Goal: Use online tool/utility: Utilize a website feature to perform a specific function

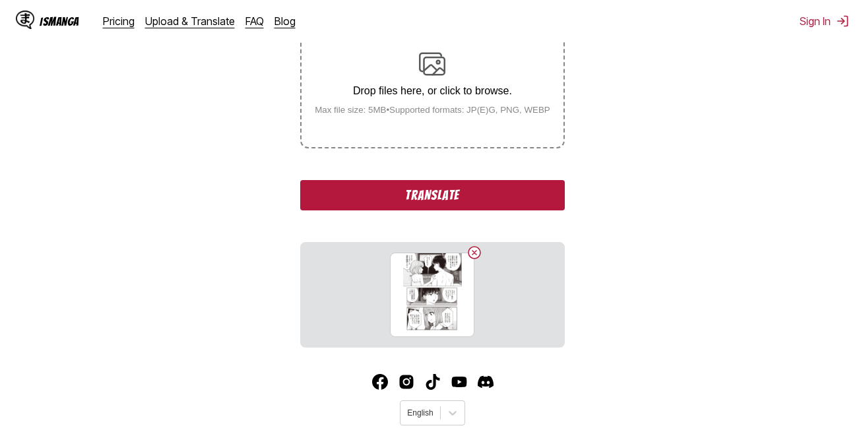
click at [435, 195] on button "Translate" at bounding box center [432, 195] width 264 height 30
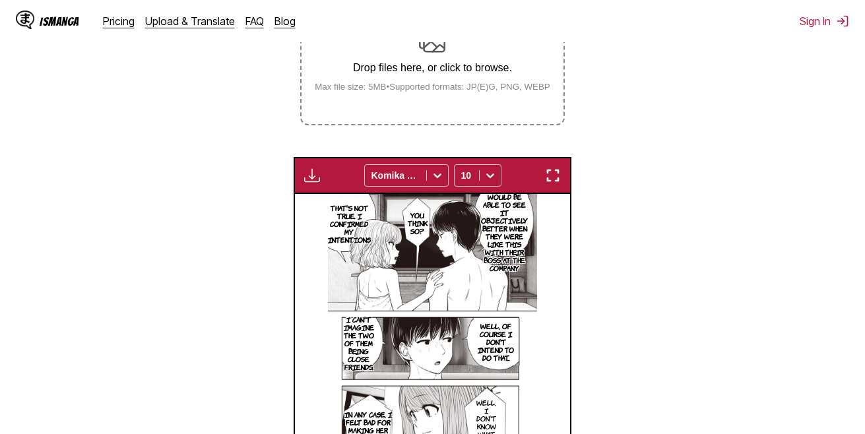
scroll to position [220, 0]
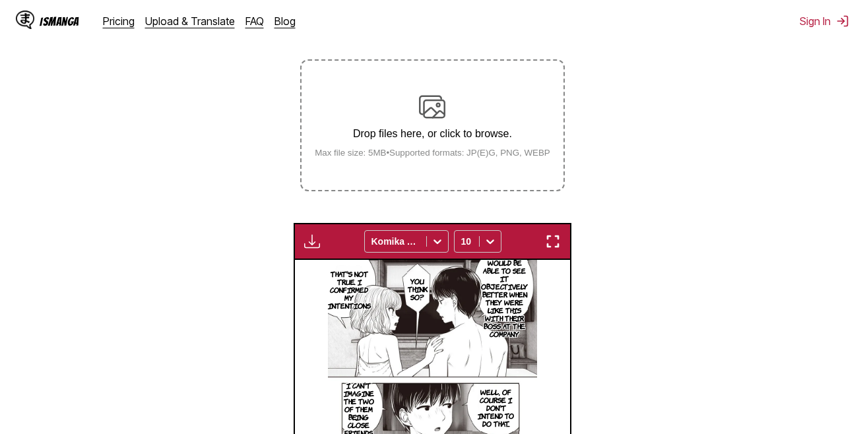
click at [437, 136] on p "Drop files here, or click to browse." at bounding box center [432, 134] width 257 height 12
click at [0, 0] on input "Drop files here, or click to browse. Max file size: 5MB • Supported formats: JP…" at bounding box center [0, 0] width 0 height 0
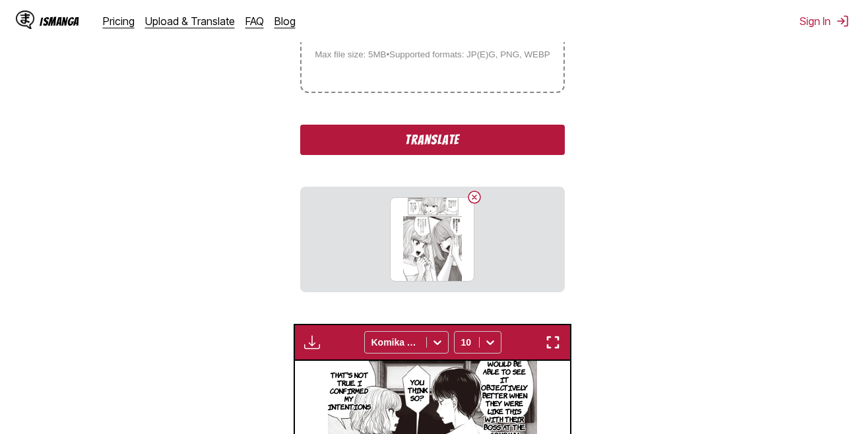
scroll to position [308, 0]
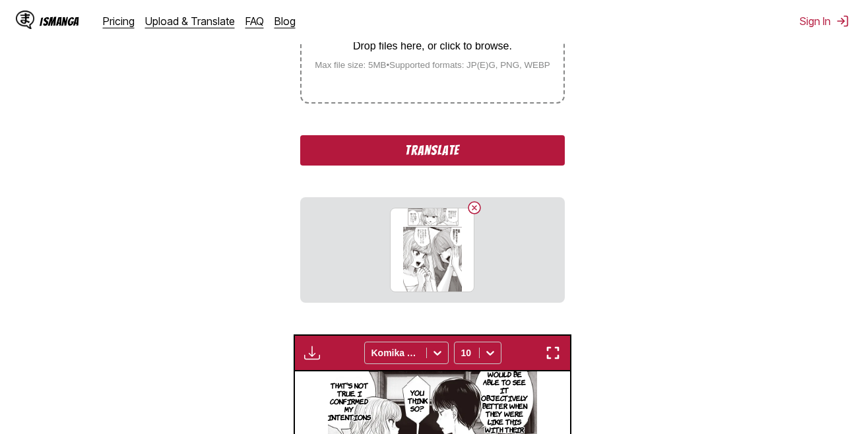
click at [436, 148] on button "Translate" at bounding box center [432, 150] width 264 height 30
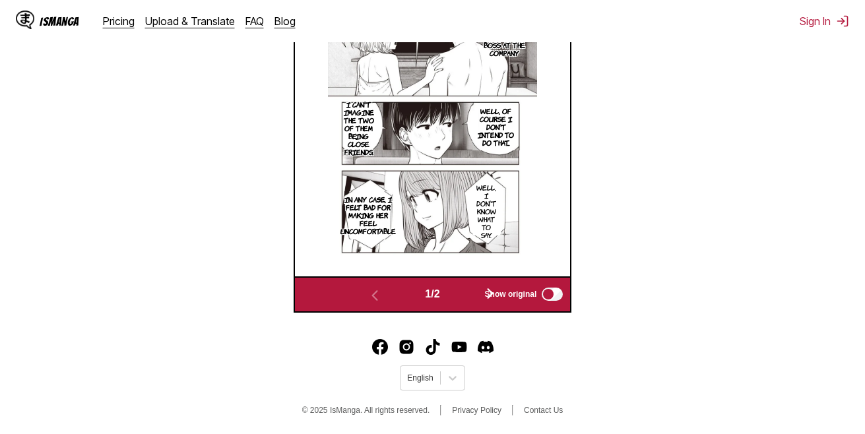
scroll to position [551, 0]
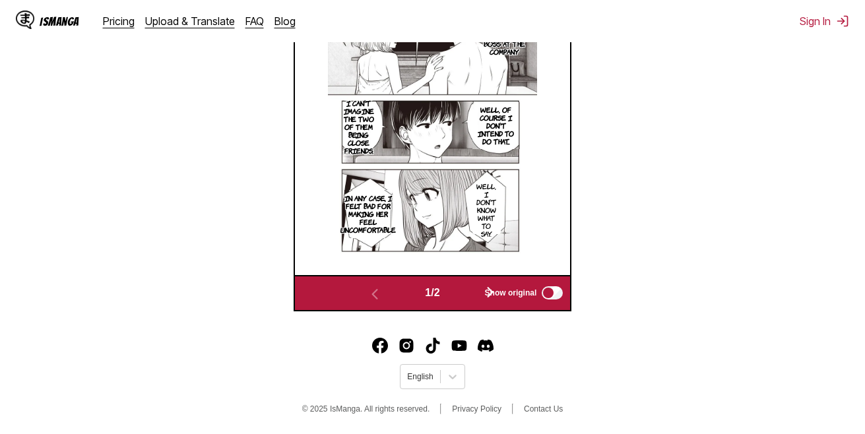
click at [472, 290] on button "button" at bounding box center [490, 293] width 79 height 19
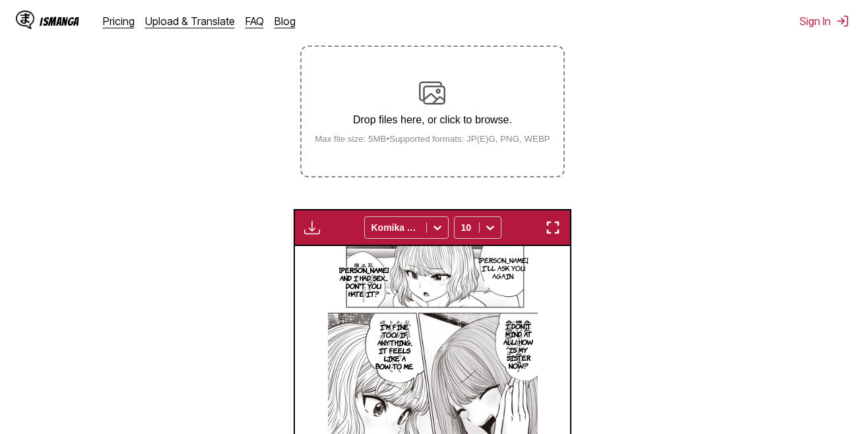
scroll to position [197, 0]
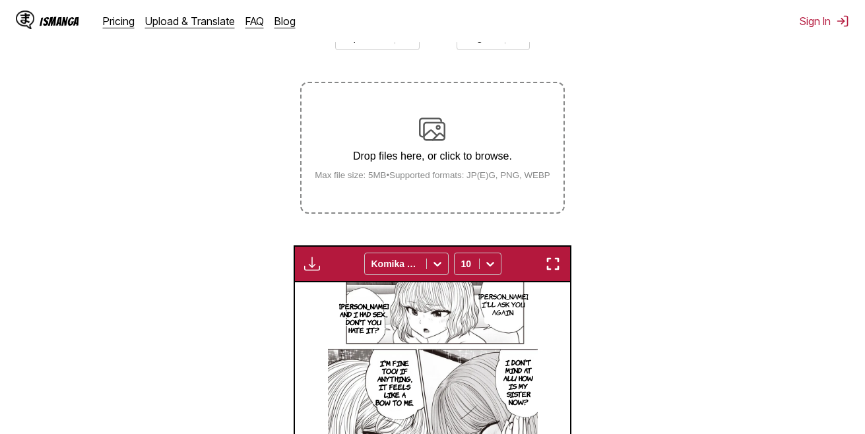
click at [448, 133] on div "Drop files here, or click to browse. Max file size: 5MB • Supported formats: JP…" at bounding box center [432, 148] width 257 height 64
click at [0, 0] on input "Drop files here, or click to browse. Max file size: 5MB • Supported formats: JP…" at bounding box center [0, 0] width 0 height 0
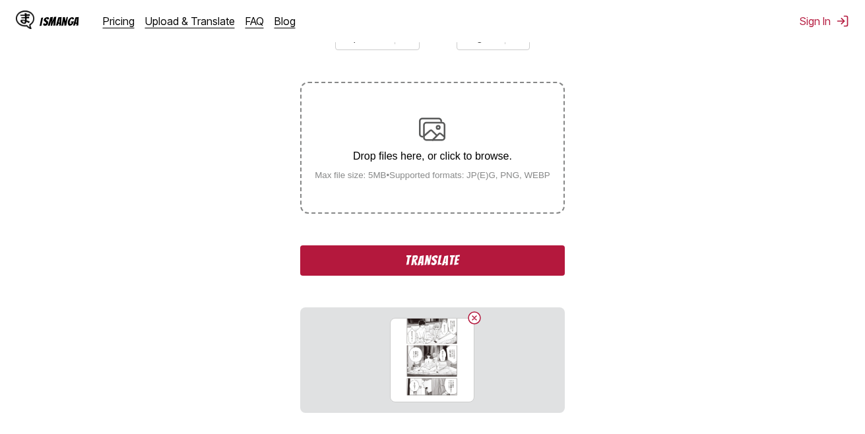
click at [450, 264] on button "Translate" at bounding box center [432, 260] width 264 height 30
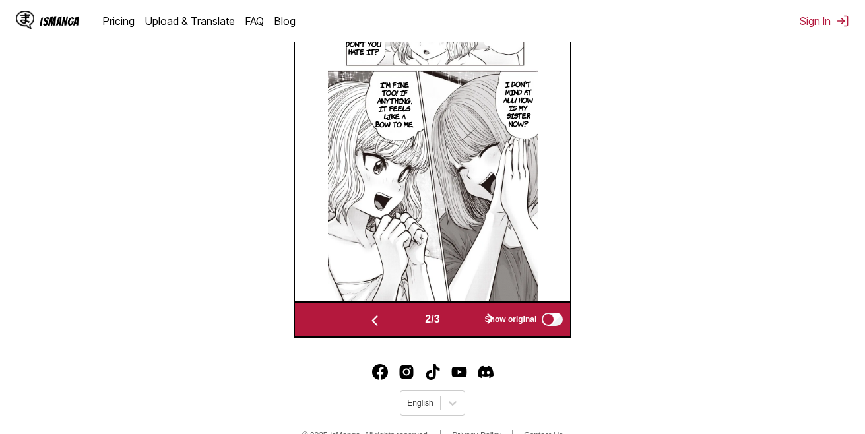
scroll to position [527, 0]
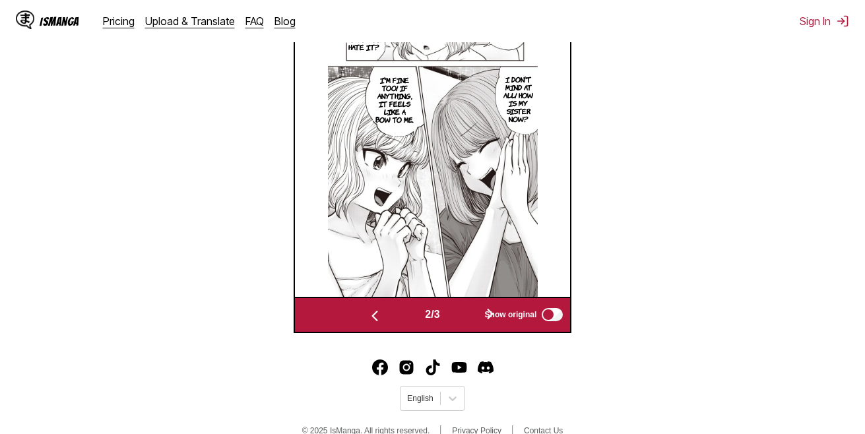
click at [463, 315] on button "button" at bounding box center [490, 315] width 79 height 19
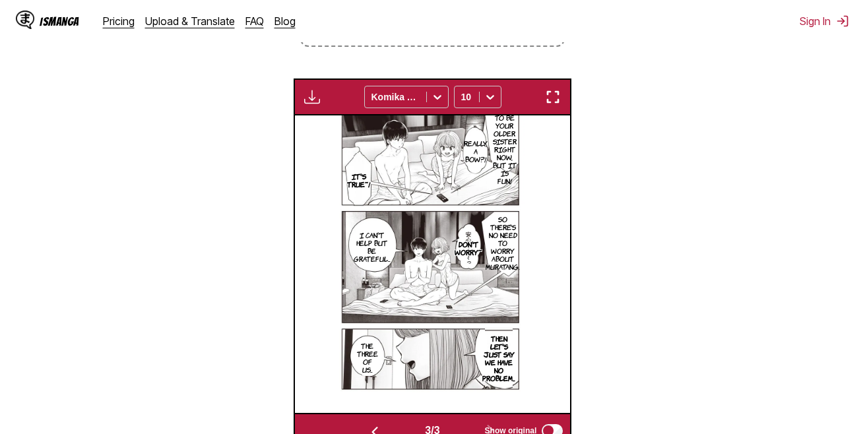
scroll to position [282, 0]
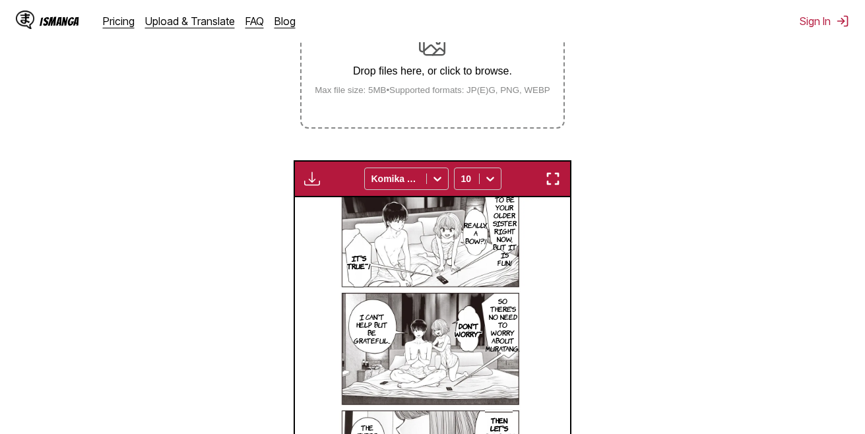
click at [409, 77] on p "Drop files here, or click to browse." at bounding box center [432, 71] width 257 height 12
click at [0, 0] on input "Drop files here, or click to browse. Max file size: 5MB • Supported formats: JP…" at bounding box center [0, 0] width 0 height 0
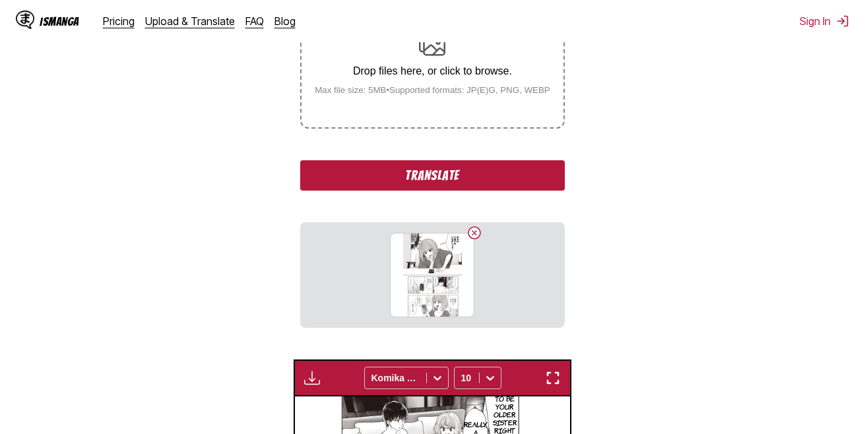
click at [455, 177] on button "Translate" at bounding box center [432, 175] width 264 height 30
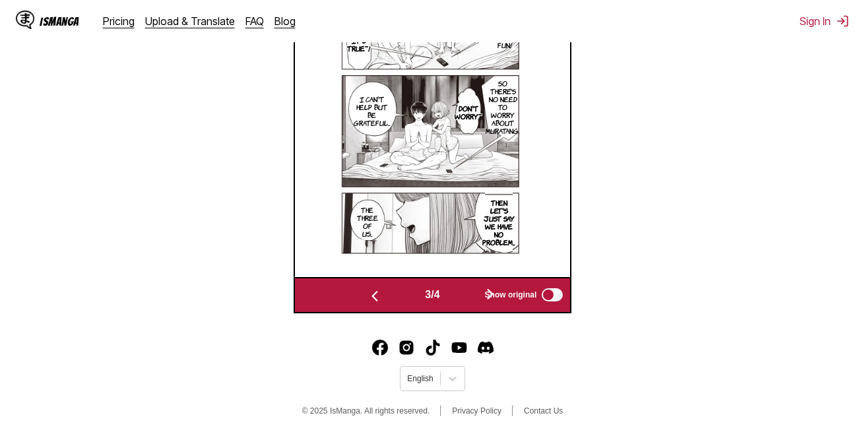
scroll to position [551, 0]
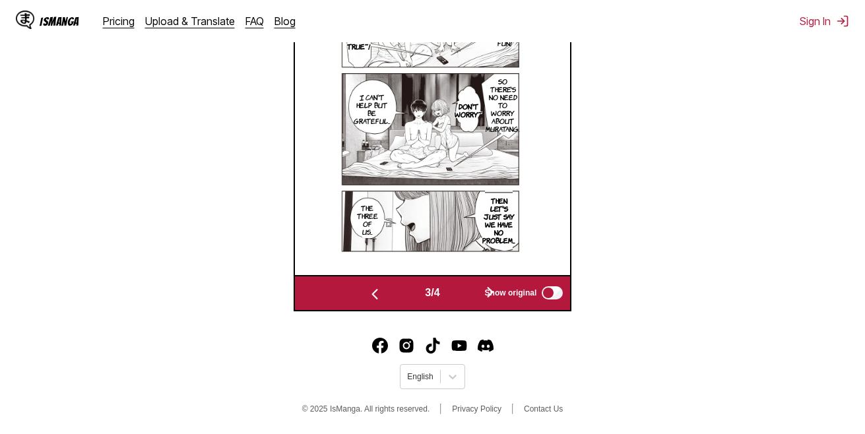
click at [472, 292] on button "button" at bounding box center [490, 293] width 79 height 19
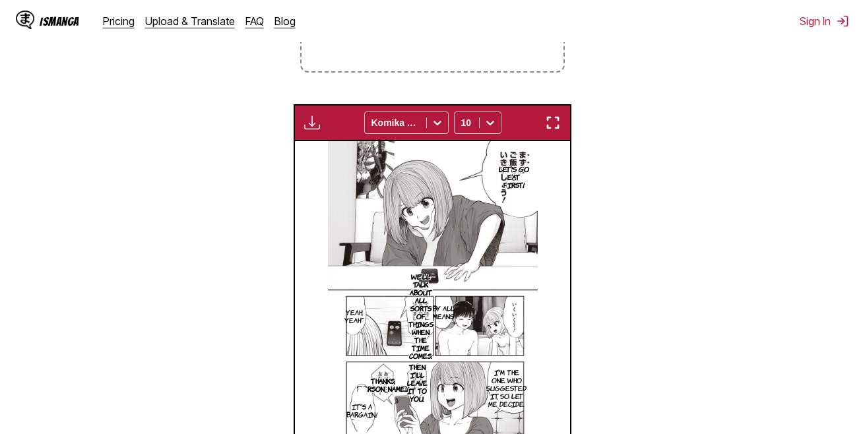
scroll to position [197, 0]
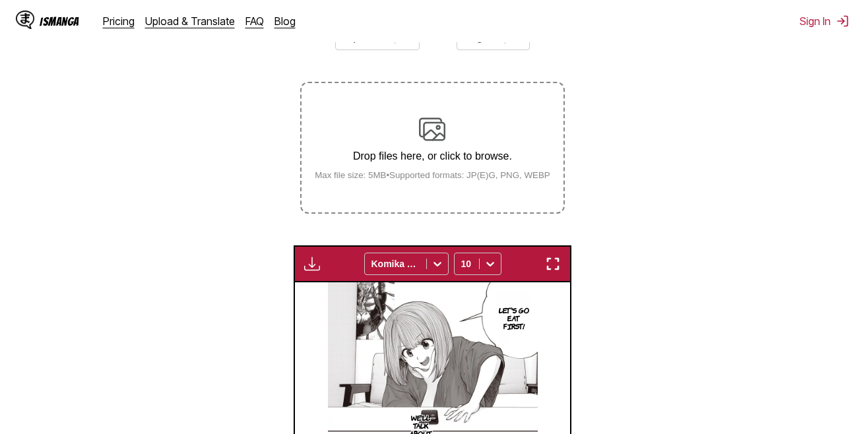
click at [469, 117] on label "Drop files here, or click to browse. Max file size: 5MB • Supported formats: JP…" at bounding box center [432, 147] width 261 height 129
click at [0, 0] on input "Drop files here, or click to browse. Max file size: 5MB • Supported formats: JP…" at bounding box center [0, 0] width 0 height 0
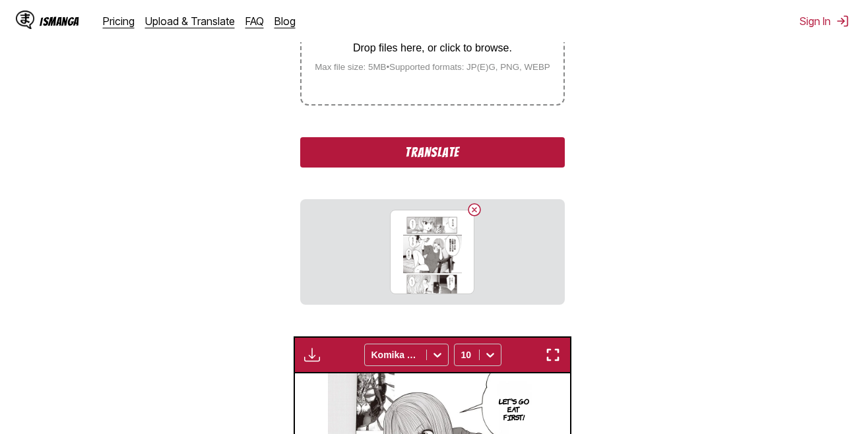
scroll to position [329, 0]
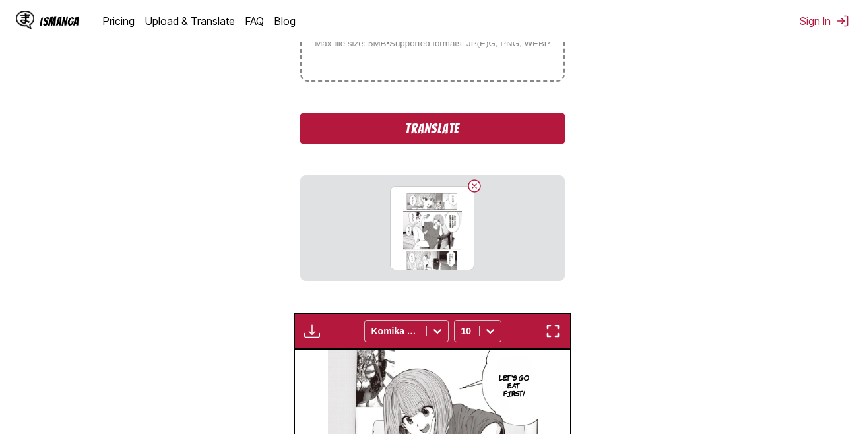
click at [436, 133] on button "Translate" at bounding box center [432, 129] width 264 height 30
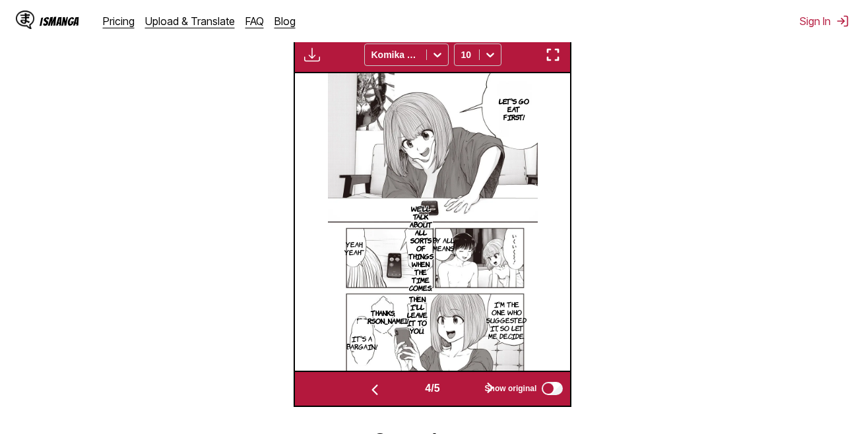
scroll to position [461, 0]
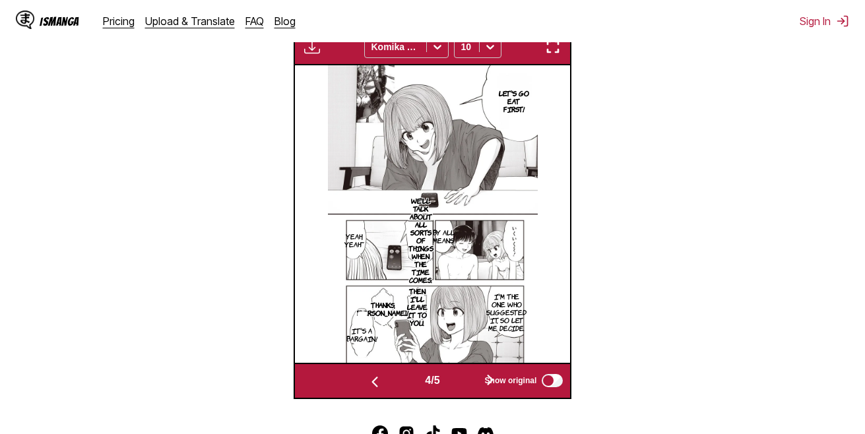
click at [471, 379] on button "button" at bounding box center [490, 381] width 79 height 19
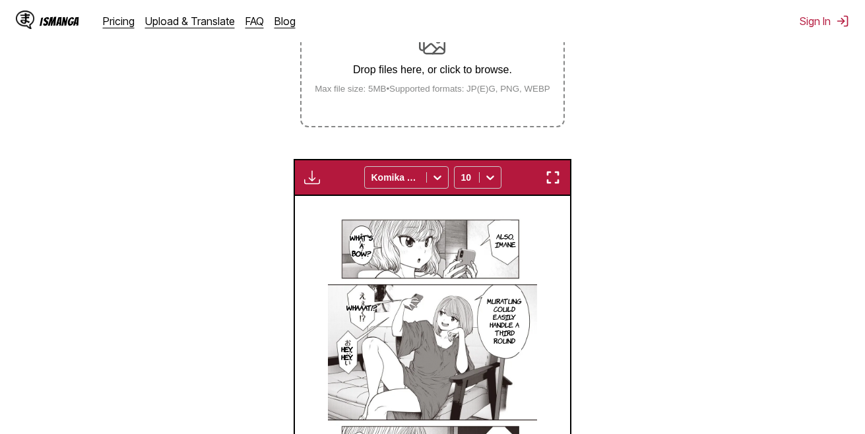
scroll to position [282, 0]
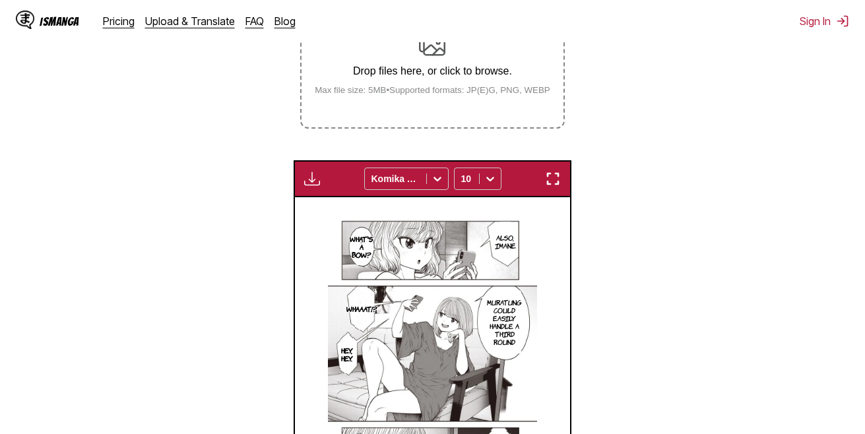
click at [430, 70] on p "Drop files here, or click to browse." at bounding box center [432, 71] width 257 height 12
click at [0, 0] on input "Drop files here, or click to browse. Max file size: 5MB • Supported formats: JP…" at bounding box center [0, 0] width 0 height 0
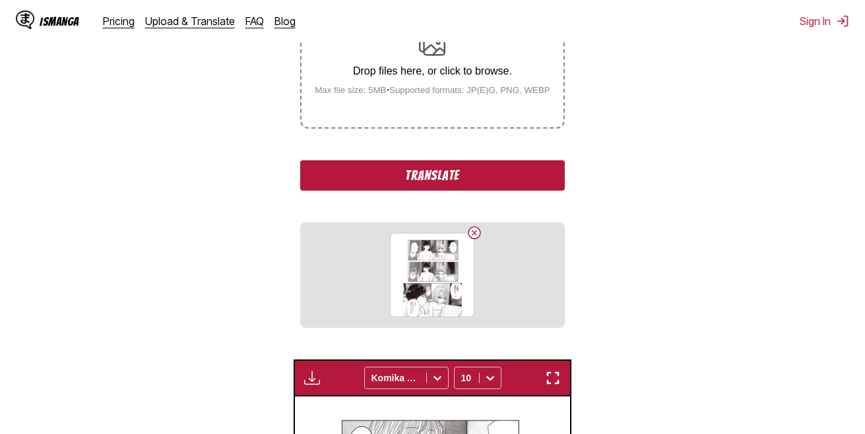
click at [433, 172] on button "Translate" at bounding box center [432, 175] width 264 height 30
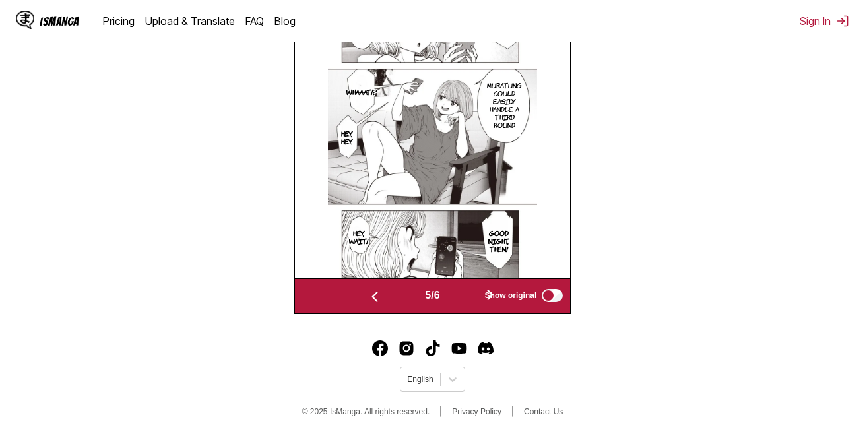
click at [469, 301] on button "button" at bounding box center [490, 295] width 79 height 19
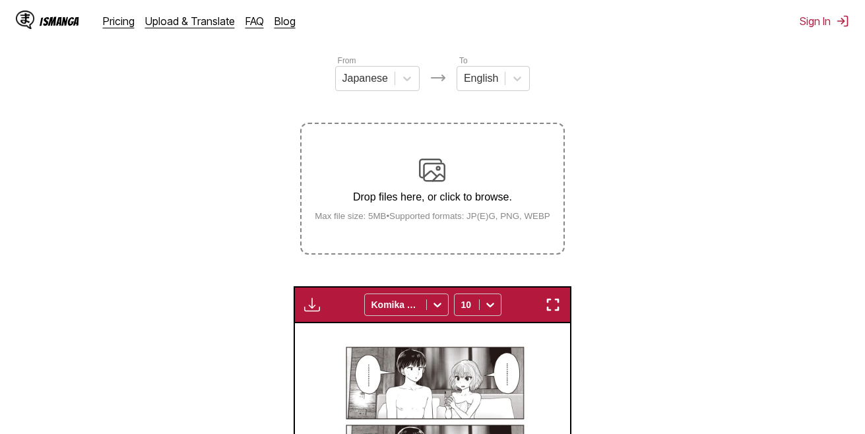
scroll to position [150, 0]
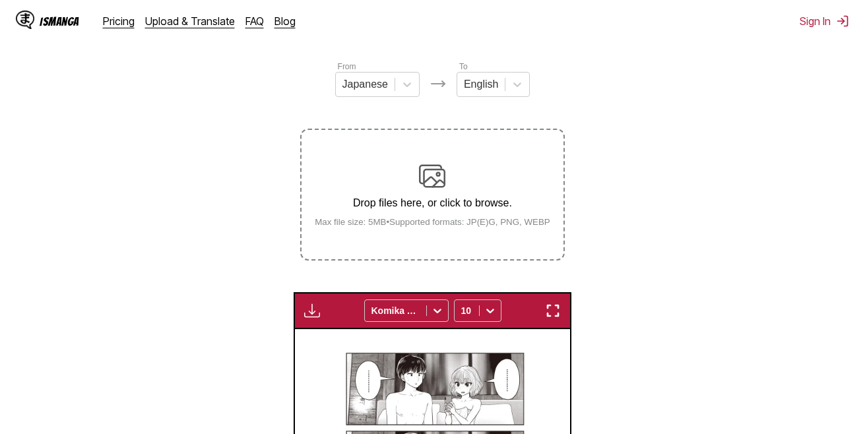
click at [469, 185] on div "Drop files here, or click to browse. Max file size: 5MB • Supported formats: JP…" at bounding box center [432, 195] width 257 height 64
click at [0, 0] on input "Drop files here, or click to browse. Max file size: 5MB • Supported formats: JP…" at bounding box center [0, 0] width 0 height 0
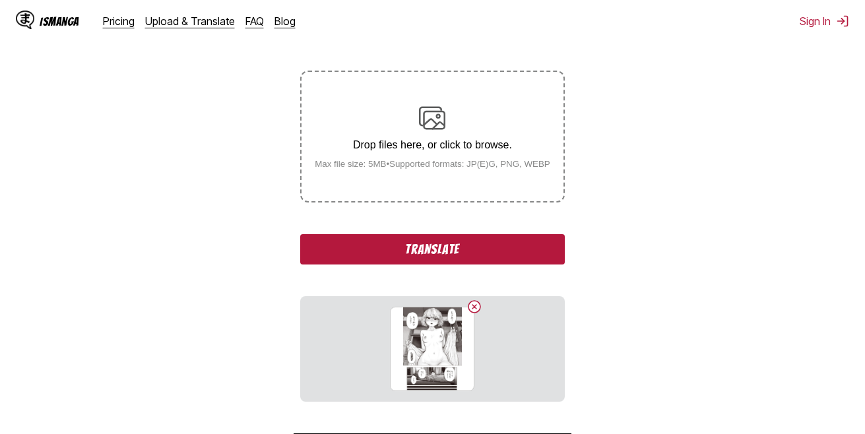
scroll to position [282, 0]
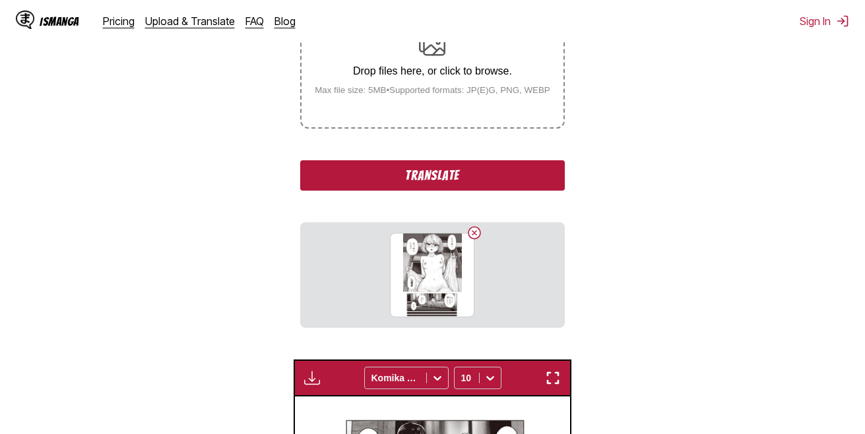
click at [438, 178] on button "Translate" at bounding box center [432, 175] width 264 height 30
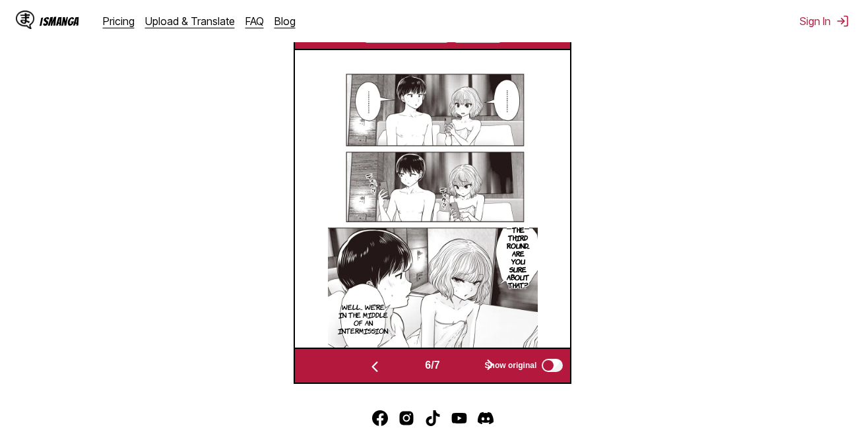
scroll to position [480, 0]
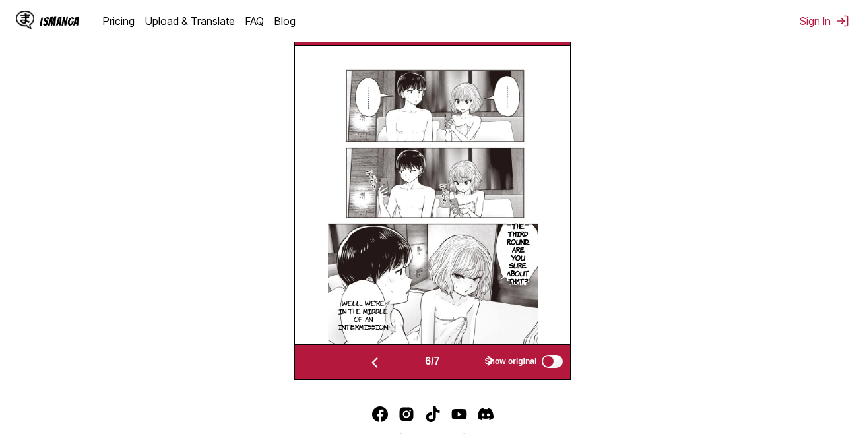
click at [474, 362] on button "button" at bounding box center [490, 361] width 79 height 19
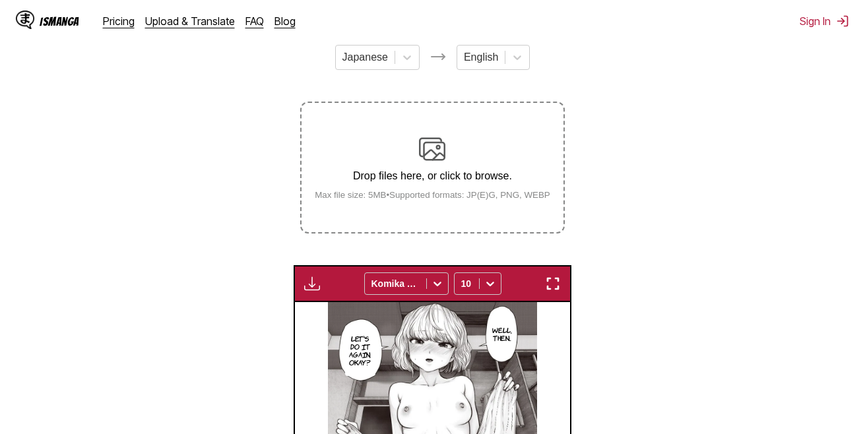
scroll to position [170, 0]
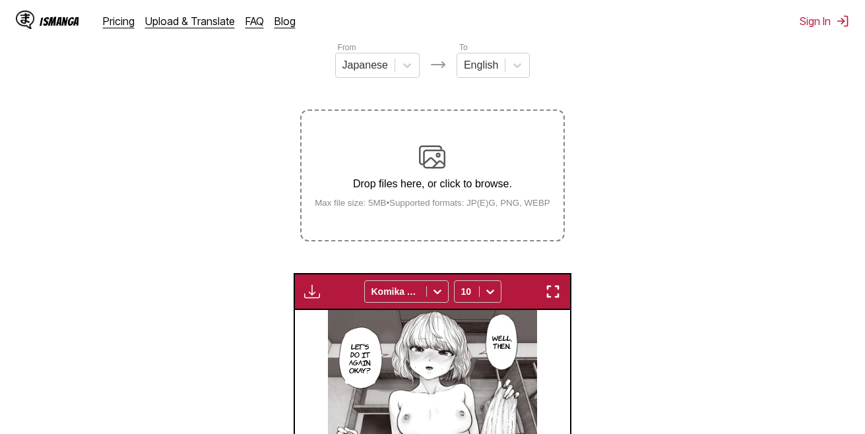
click at [434, 166] on img at bounding box center [432, 157] width 26 height 26
click at [0, 0] on input "Drop files here, or click to browse. Max file size: 5MB • Supported formats: JP…" at bounding box center [0, 0] width 0 height 0
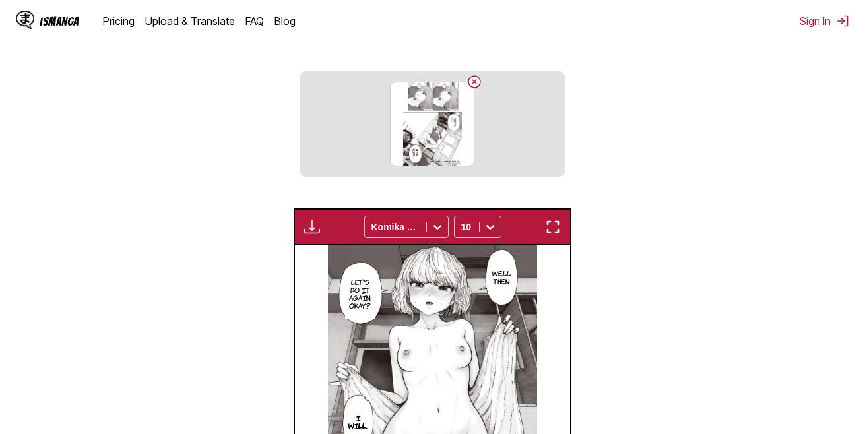
scroll to position [368, 0]
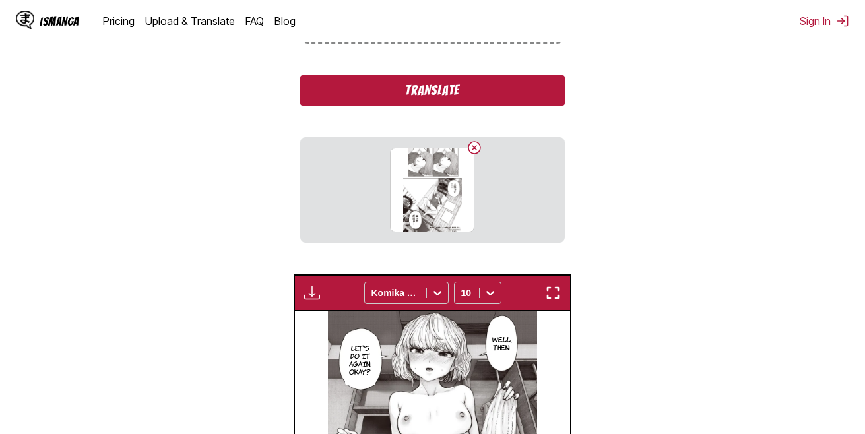
click at [431, 99] on button "Translate" at bounding box center [432, 90] width 264 height 30
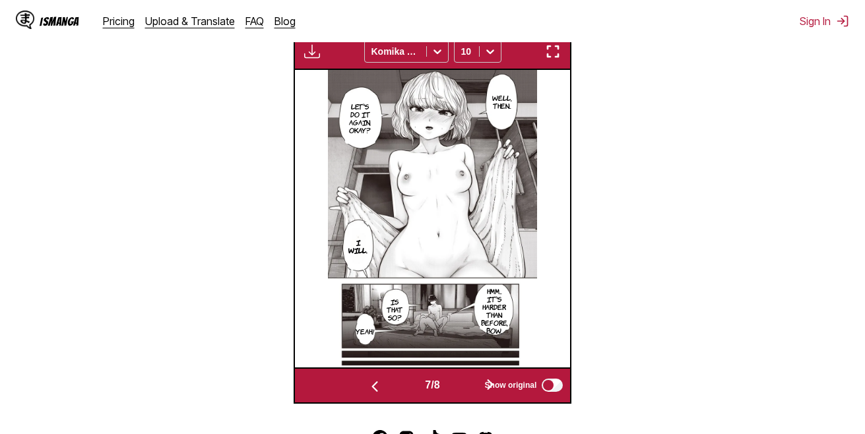
scroll to position [434, 0]
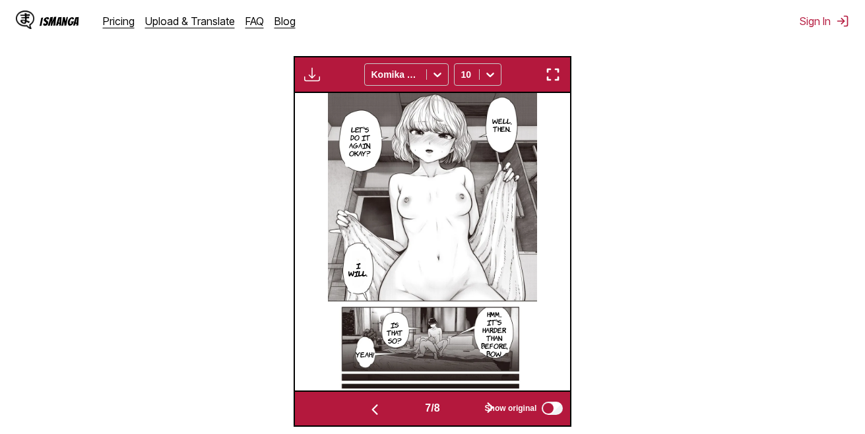
click at [470, 405] on button "button" at bounding box center [490, 408] width 79 height 19
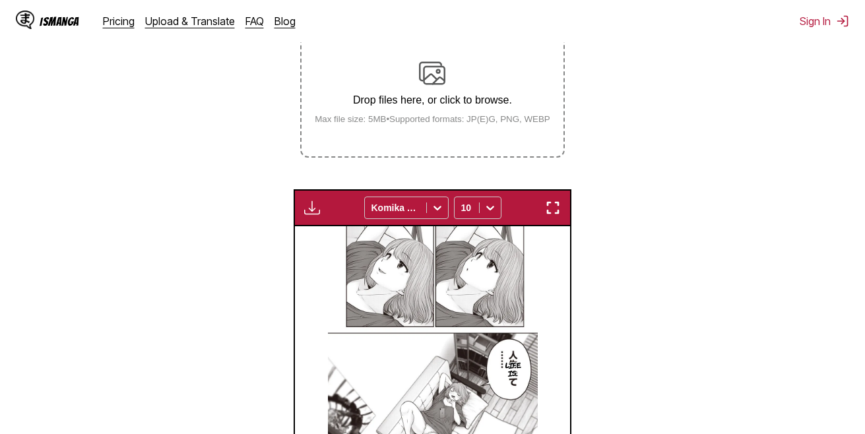
scroll to position [236, 0]
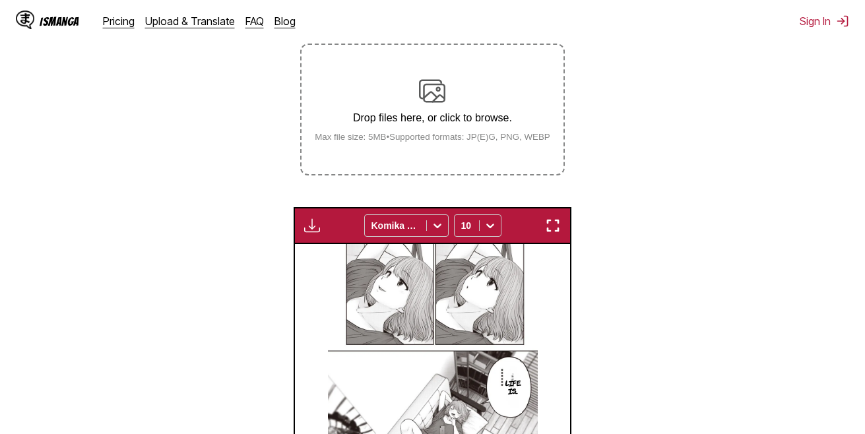
click at [424, 104] on img at bounding box center [432, 91] width 26 height 26
click at [0, 0] on input "Drop files here, or click to browse. Max file size: 5MB • Supported formats: JP…" at bounding box center [0, 0] width 0 height 0
